Goal: Task Accomplishment & Management: Manage account settings

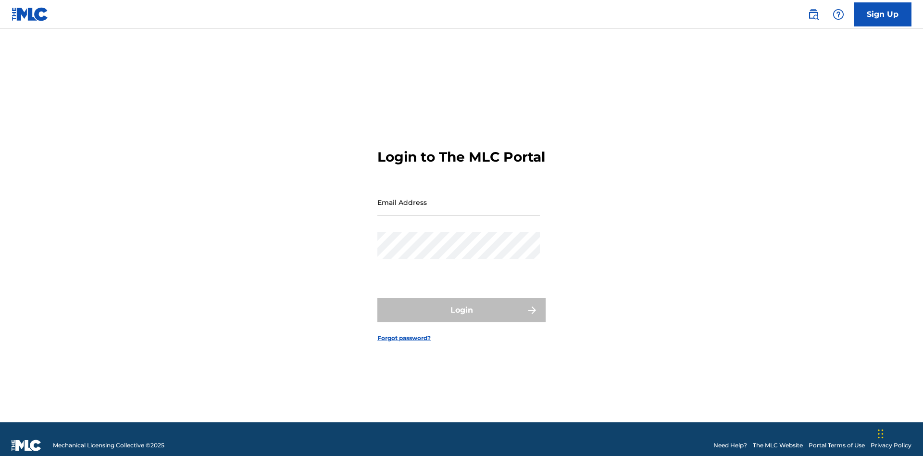
scroll to position [13, 0]
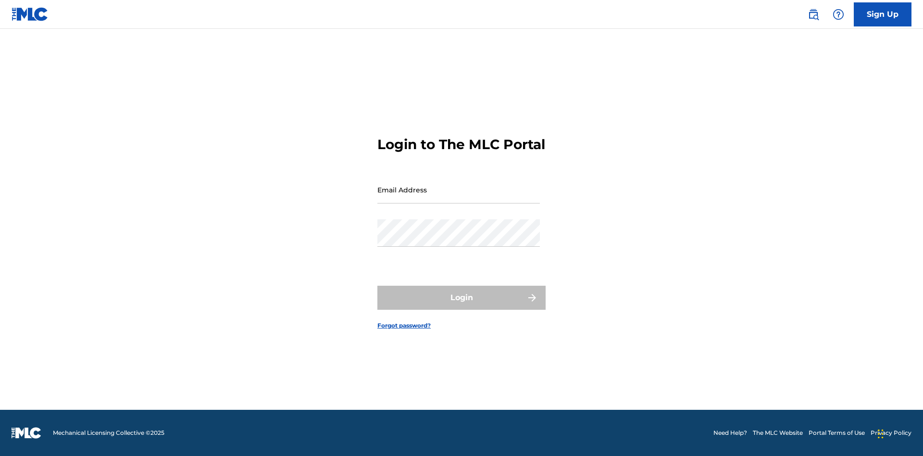
click at [459, 198] on input "Email Address" at bounding box center [458, 189] width 163 height 27
type input "[PERSON_NAME][EMAIL_ADDRESS][PERSON_NAME][DOMAIN_NAME]"
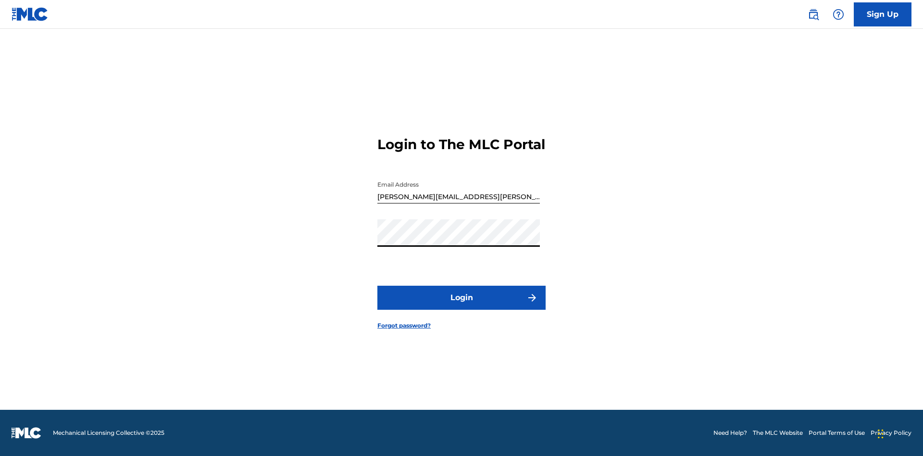
click at [462, 306] on button "Login" at bounding box center [461, 298] width 168 height 24
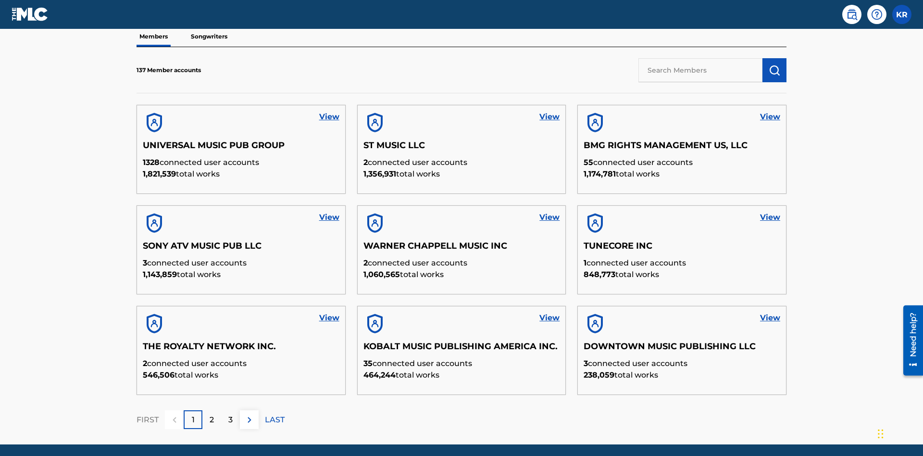
click at [700, 70] on input "text" at bounding box center [700, 70] width 124 height 24
type input "King McTesterson"
click at [775, 64] on img "submit" at bounding box center [775, 70] width 12 height 12
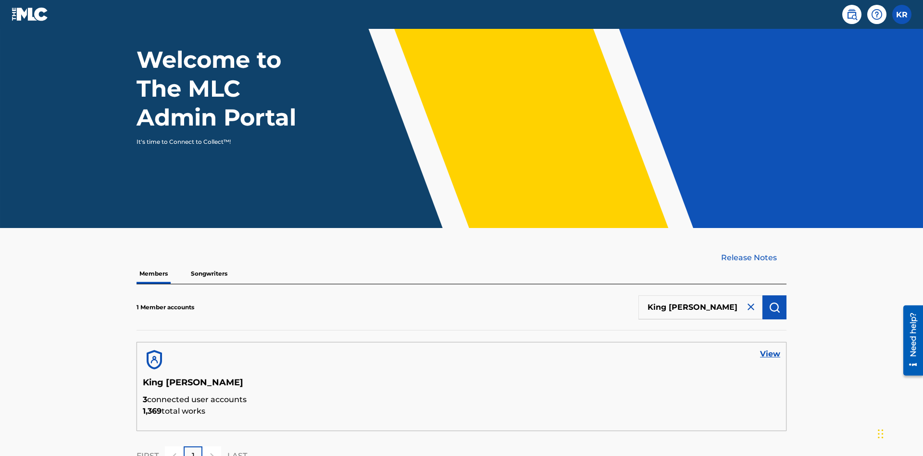
click at [770, 348] on link "View" at bounding box center [770, 354] width 20 height 12
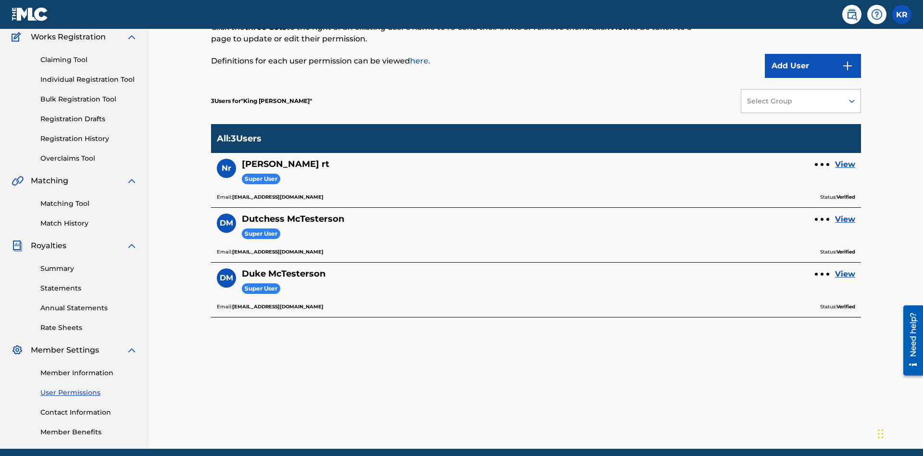
click at [845, 213] on link "View" at bounding box center [845, 219] width 20 height 12
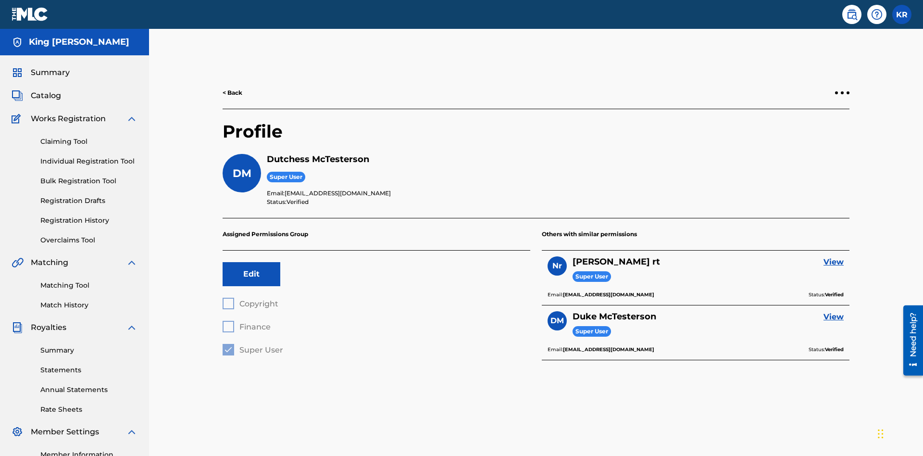
click at [251, 262] on button "Edit" at bounding box center [252, 274] width 58 height 24
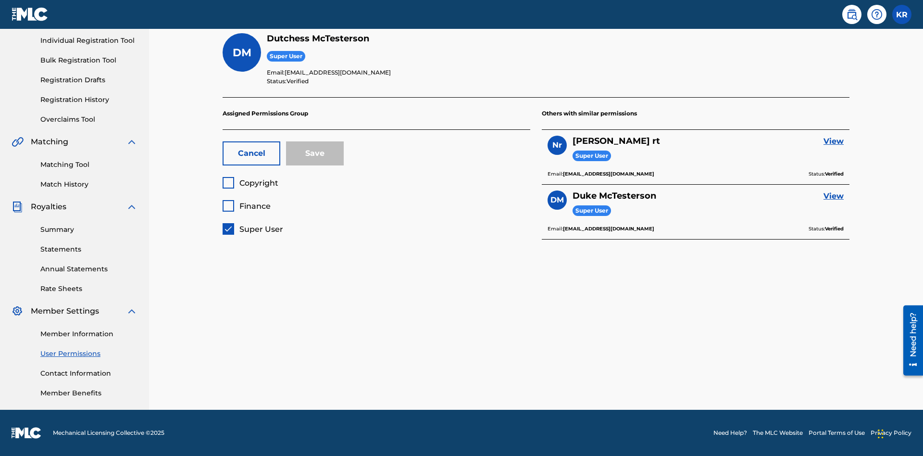
click at [252, 229] on span "Super User" at bounding box center [261, 229] width 44 height 9
